Goal: Information Seeking & Learning: Learn about a topic

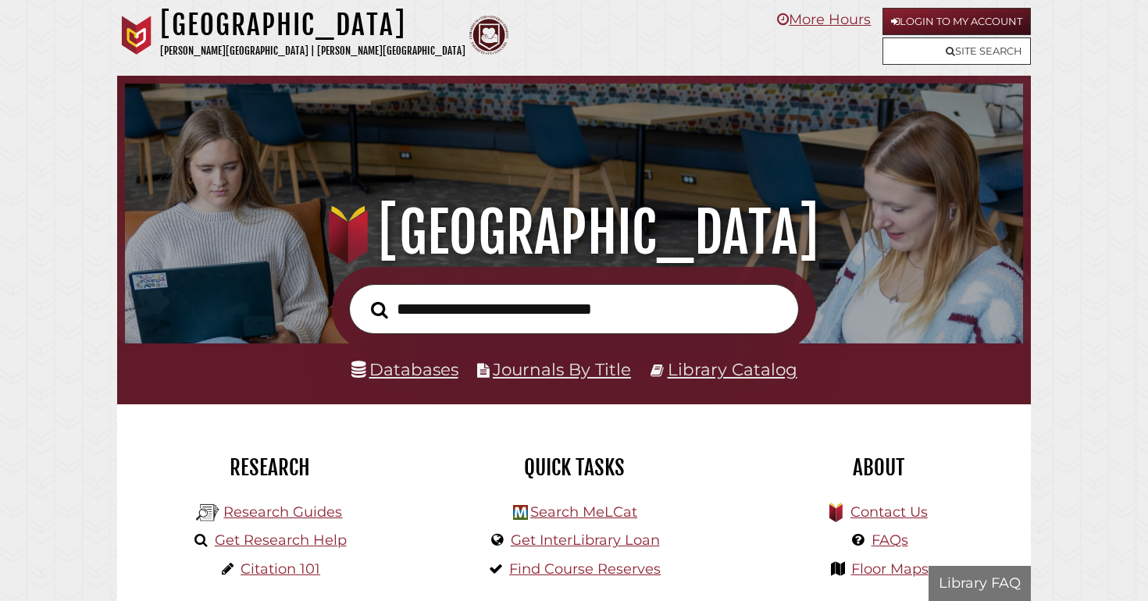
scroll to position [297, 890]
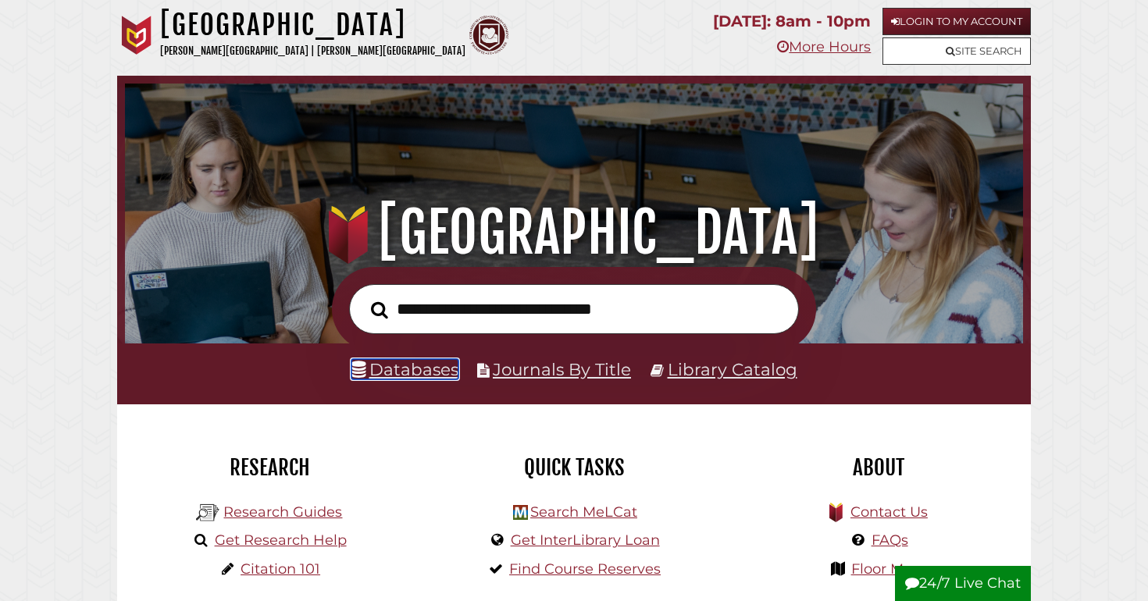
click at [409, 370] on link "Databases" at bounding box center [404, 369] width 107 height 20
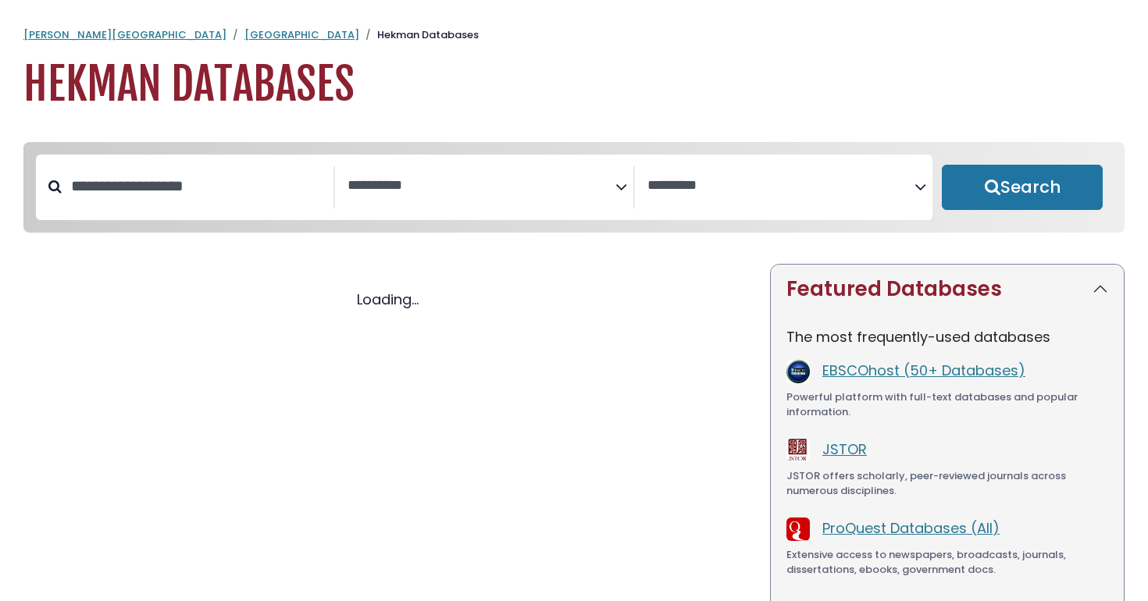
select select "Database Subject Filter"
select select "Database Vendors Filter"
select select "Database Subject Filter"
select select "Database Vendors Filter"
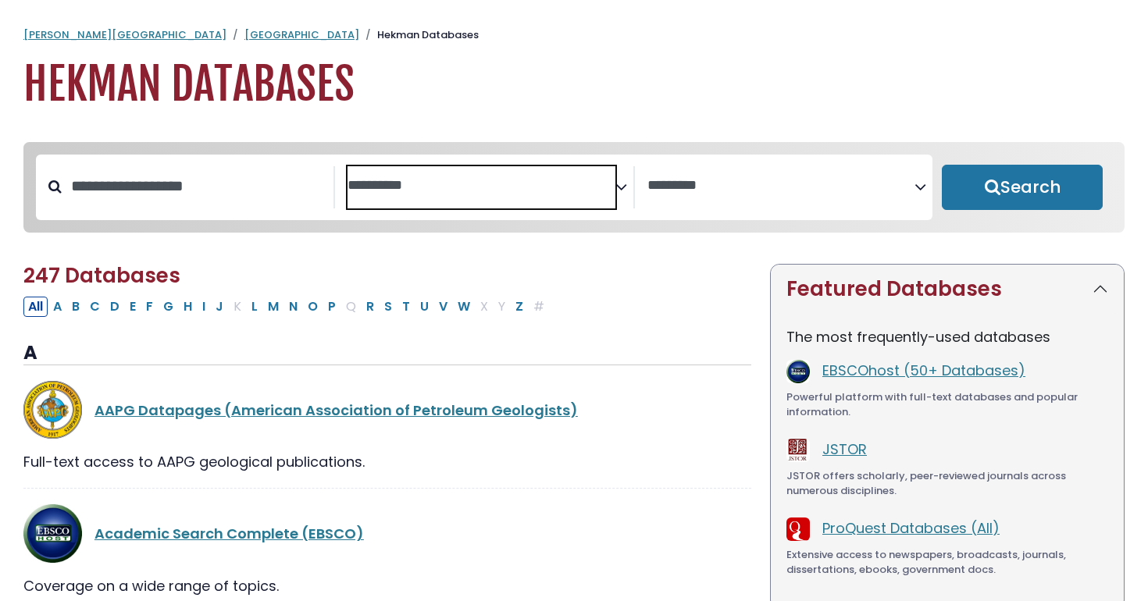
click at [378, 179] on textarea "Search" at bounding box center [480, 186] width 267 height 16
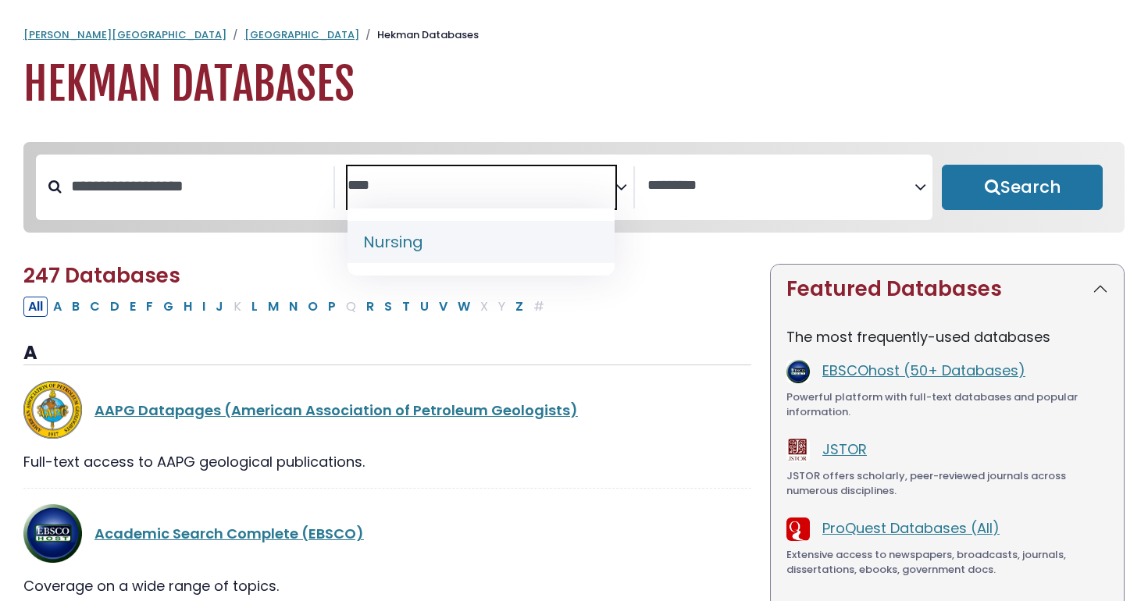
type textarea "****"
select select "*****"
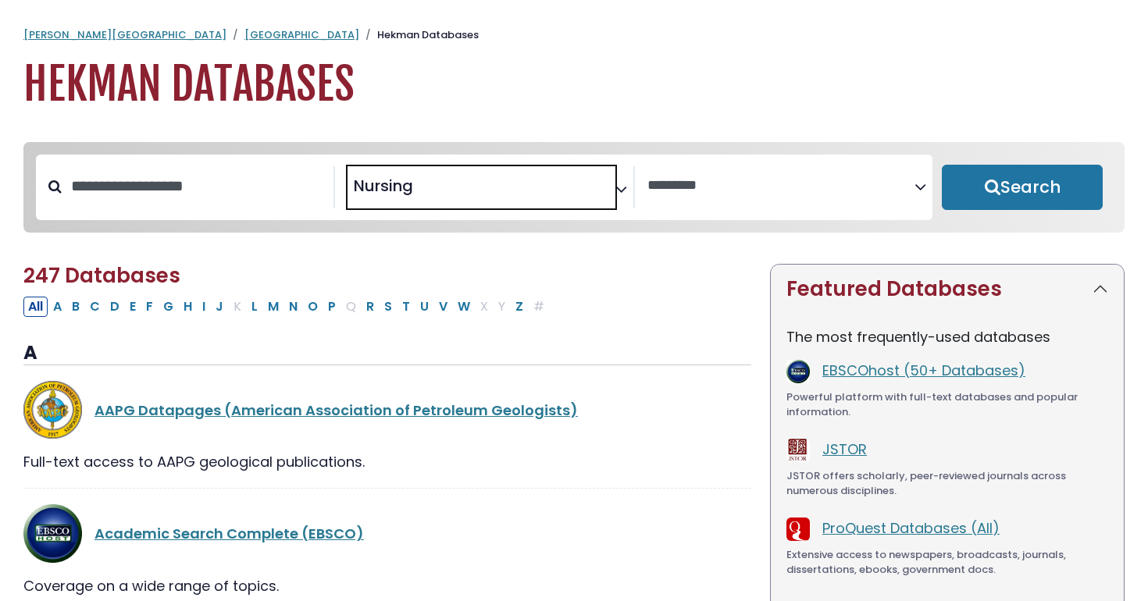
scroll to position [586, 0]
click at [981, 208] on button "Search" at bounding box center [1022, 187] width 161 height 45
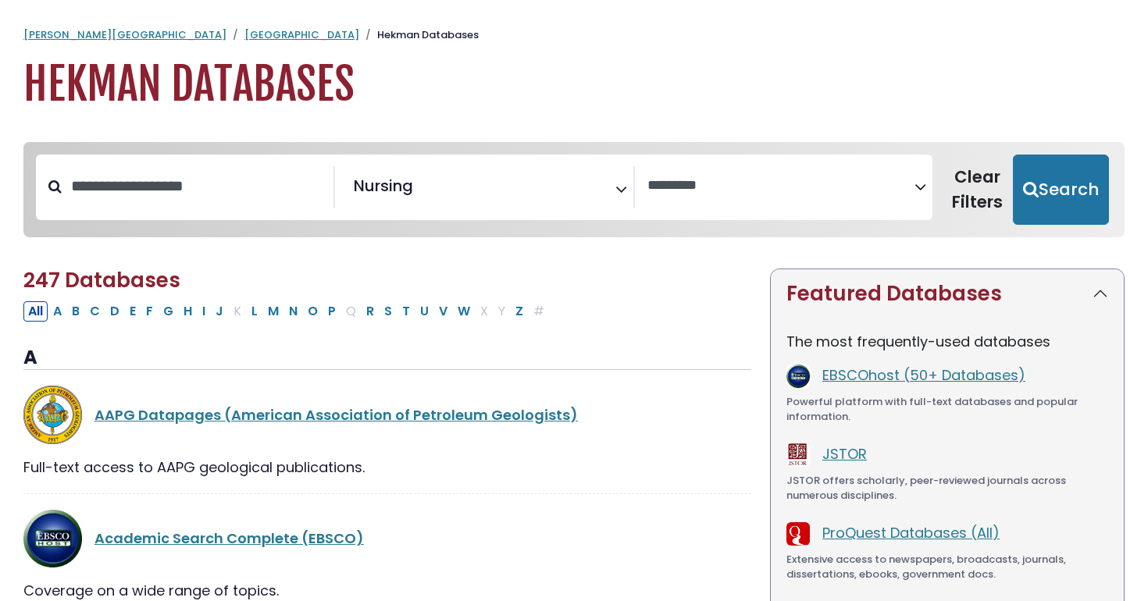
select select "Database Vendors Filter"
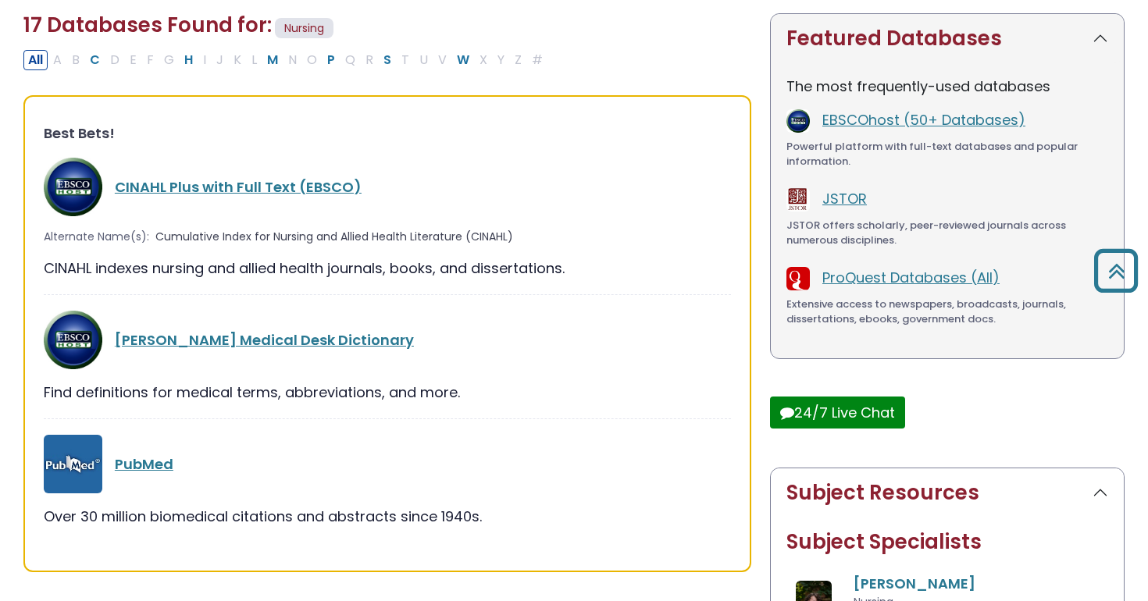
scroll to position [252, 0]
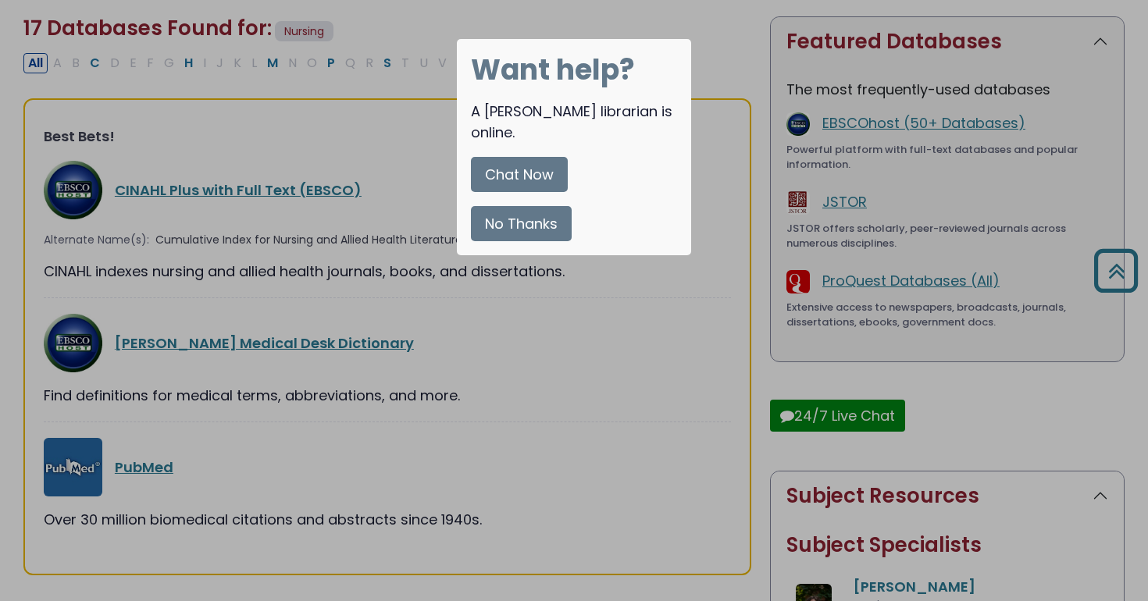
click at [539, 206] on button "No Thanks" at bounding box center [521, 223] width 101 height 35
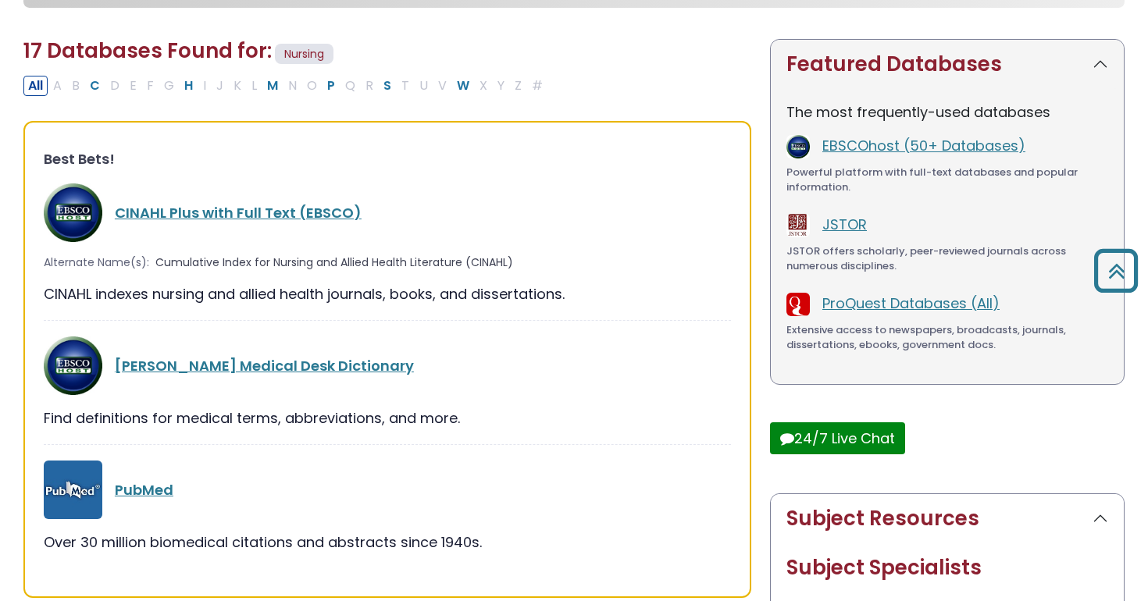
scroll to position [211, 0]
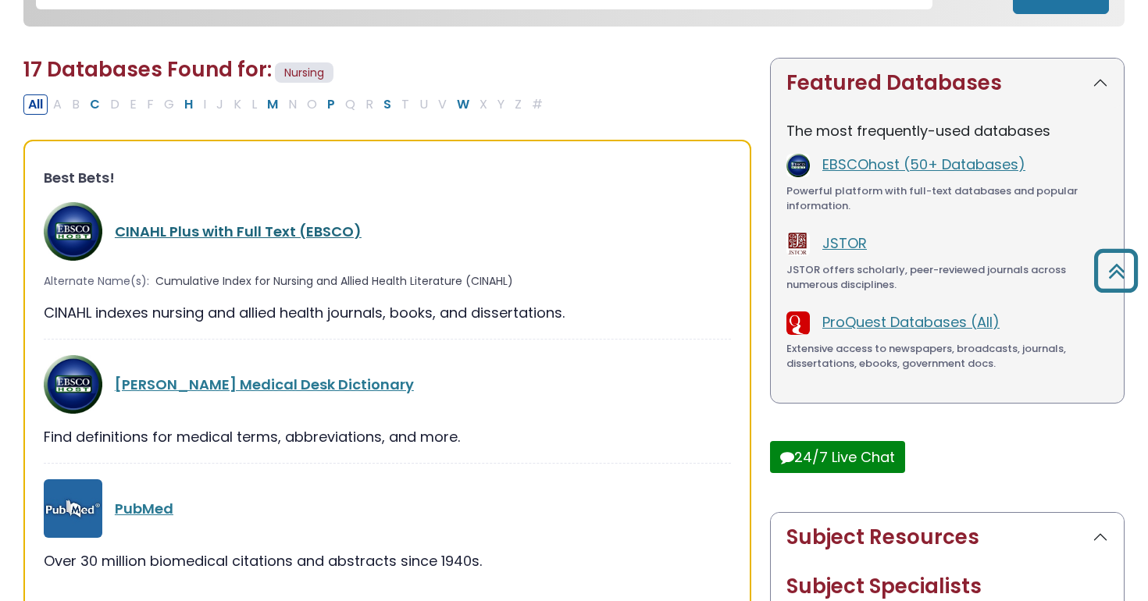
click at [261, 230] on link "CINAHL Plus with Full Text (EBSCO)" at bounding box center [238, 232] width 247 height 20
click at [265, 226] on link "CINAHL Plus with Full Text (EBSCO)" at bounding box center [238, 232] width 247 height 20
